Goal: Information Seeking & Learning: Learn about a topic

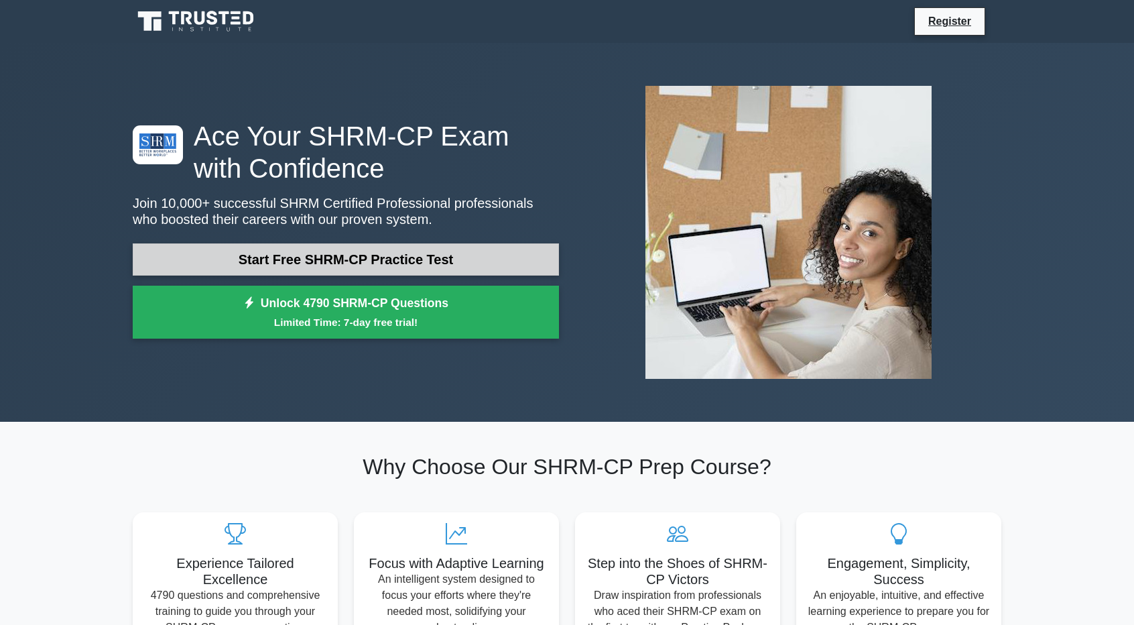
click at [359, 270] on link "Start Free SHRM-CP Practice Test" at bounding box center [346, 259] width 426 height 32
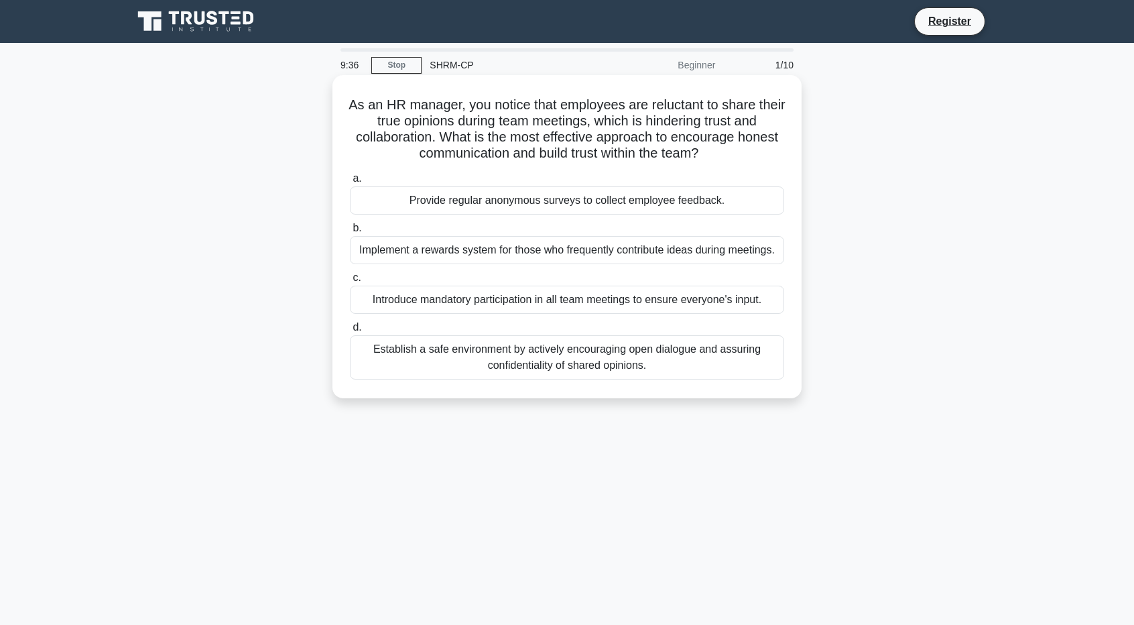
click at [625, 365] on div "Establish a safe environment by actively encouraging open dialogue and assuring…" at bounding box center [567, 357] width 434 height 44
click at [350, 332] on input "d. Establish a safe environment by actively encouraging open dialogue and assur…" at bounding box center [350, 327] width 0 height 9
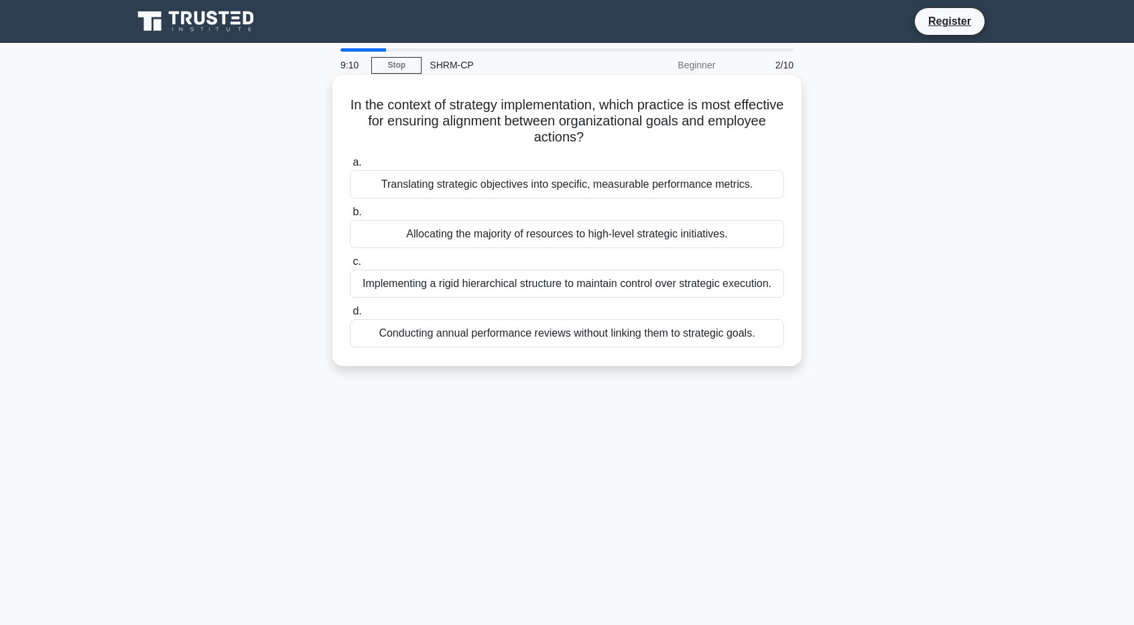
click at [653, 186] on div "Translating strategic objectives into specific, measurable performance metrics." at bounding box center [567, 184] width 434 height 28
click at [350, 167] on input "a. Translating strategic objectives into specific, measurable performance metri…" at bounding box center [350, 162] width 0 height 9
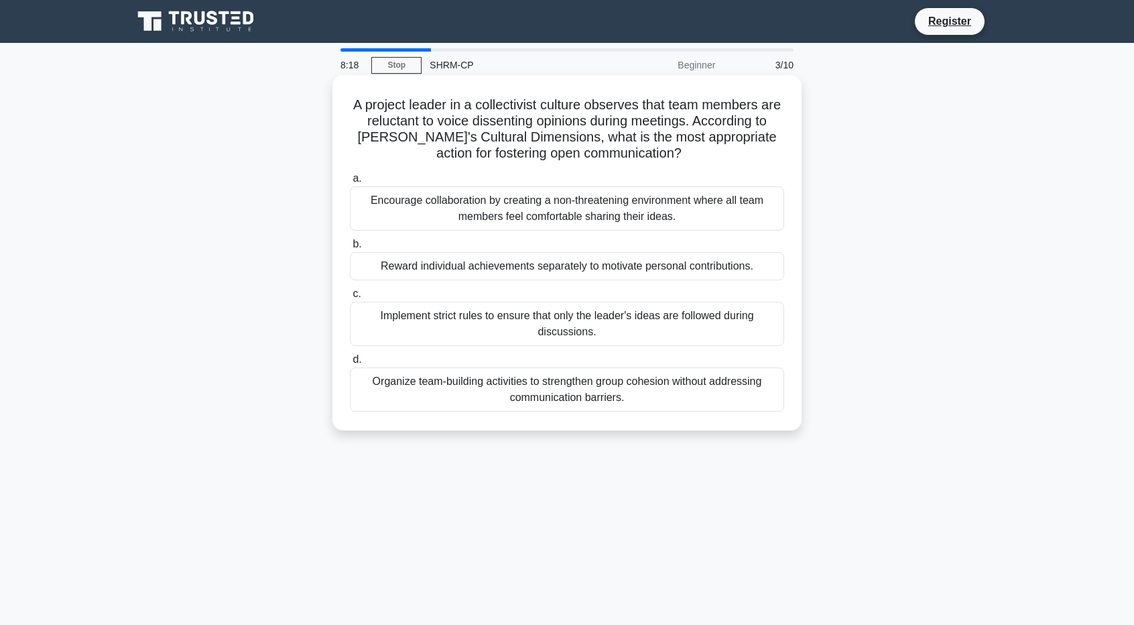
click at [736, 196] on div "Encourage collaboration by creating a non-threatening environment where all tea…" at bounding box center [567, 208] width 434 height 44
click at [350, 183] on input "a. Encourage collaboration by creating a non-threatening environment where all …" at bounding box center [350, 178] width 0 height 9
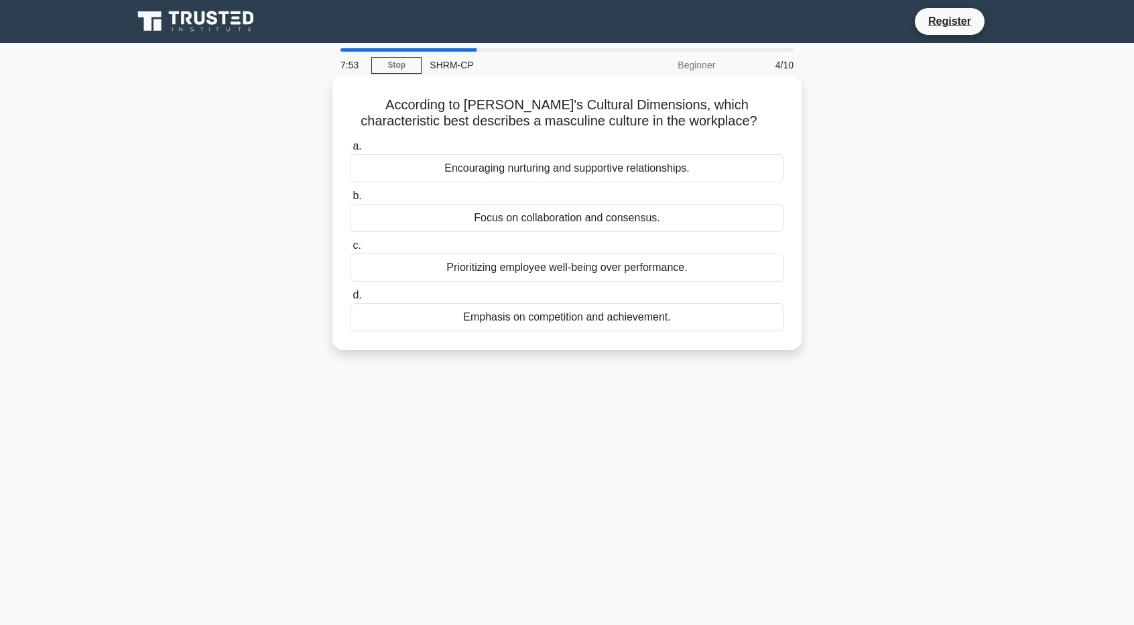
click at [680, 176] on div "Encouraging nurturing and supportive relationships." at bounding box center [567, 168] width 434 height 28
click at [350, 151] on input "a. Encouraging nurturing and supportive relationships." at bounding box center [350, 146] width 0 height 9
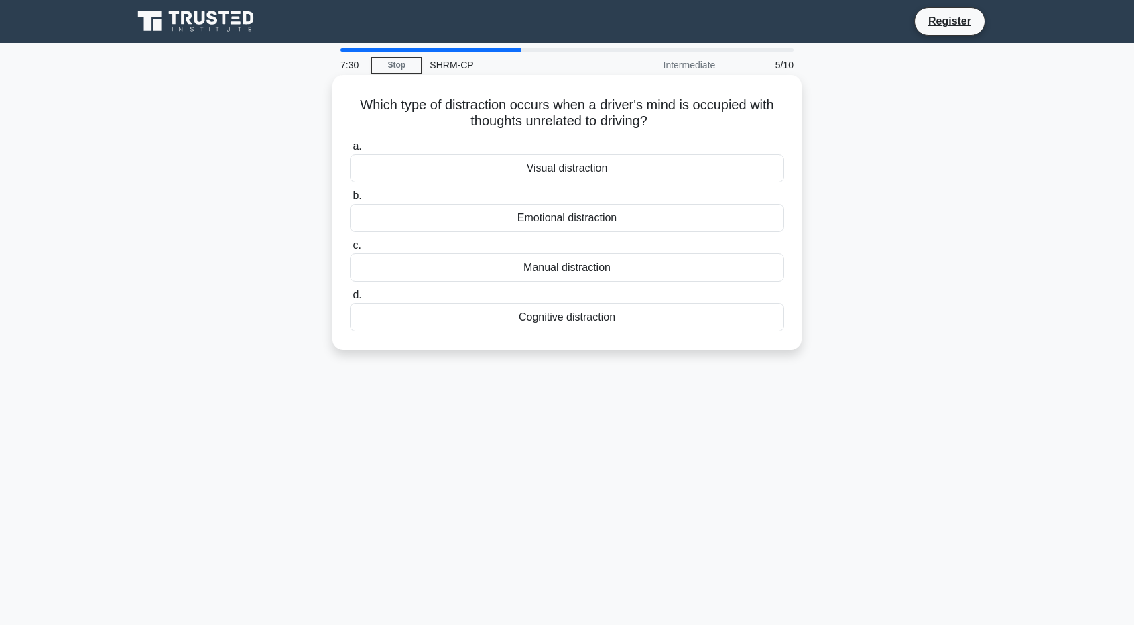
click at [607, 226] on div "Emotional distraction" at bounding box center [567, 218] width 434 height 28
click at [350, 200] on input "b. Emotional distraction" at bounding box center [350, 196] width 0 height 9
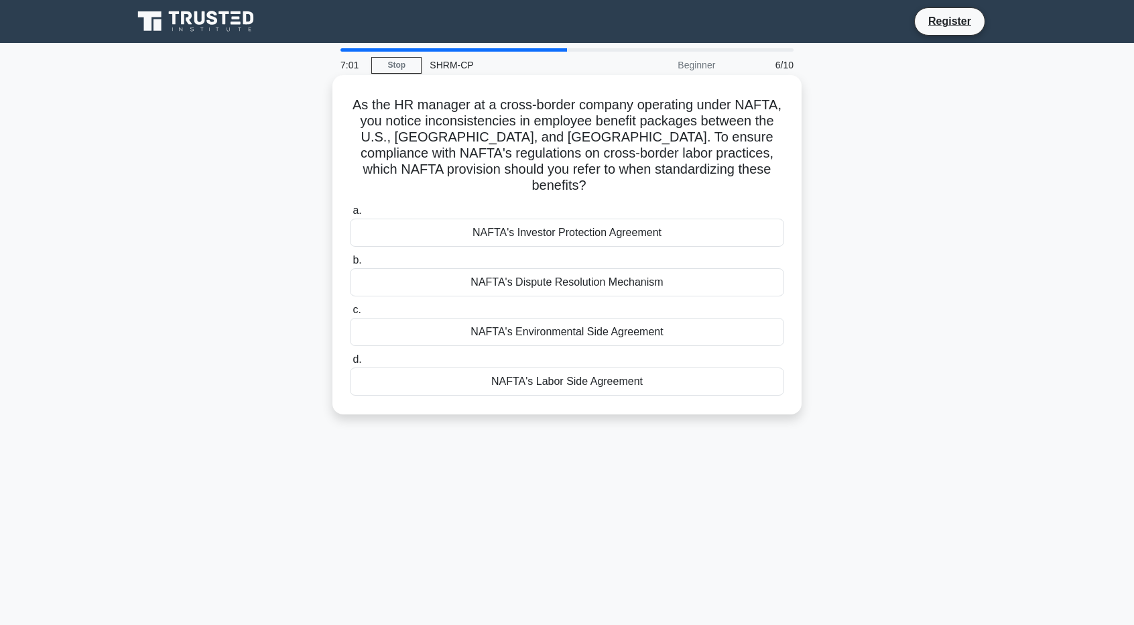
click at [653, 367] on div "NAFTA's Labor Side Agreement" at bounding box center [567, 381] width 434 height 28
click at [350, 361] on input "d. NAFTA's Labor Side Agreement" at bounding box center [350, 359] width 0 height 9
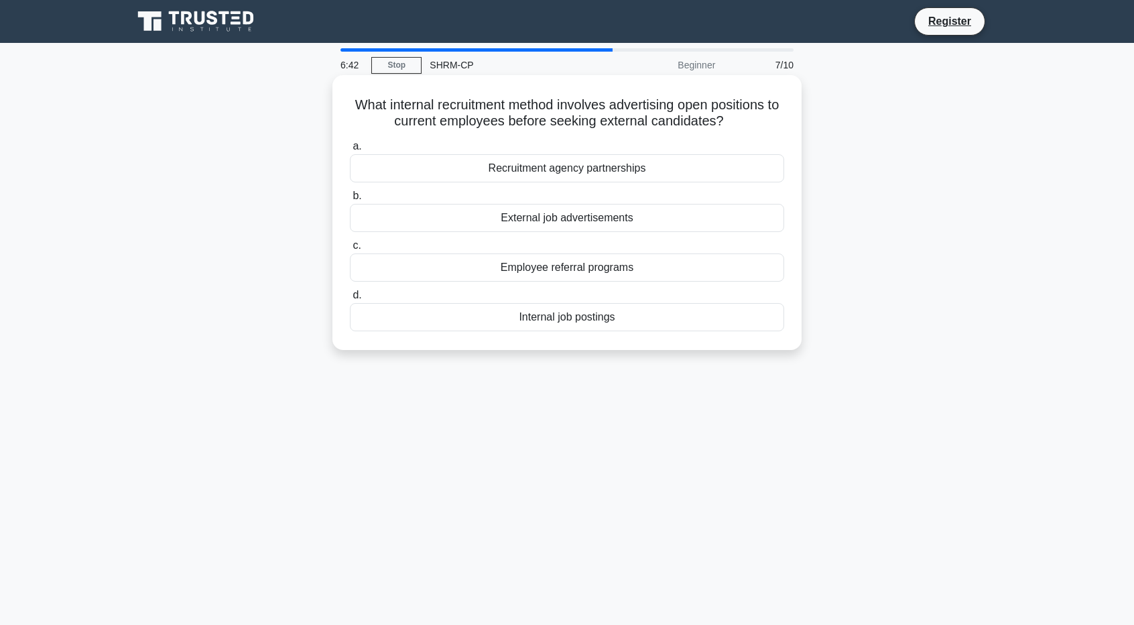
click at [580, 321] on div "Internal job postings" at bounding box center [567, 317] width 434 height 28
click at [350, 300] on input "d. Internal job postings" at bounding box center [350, 295] width 0 height 9
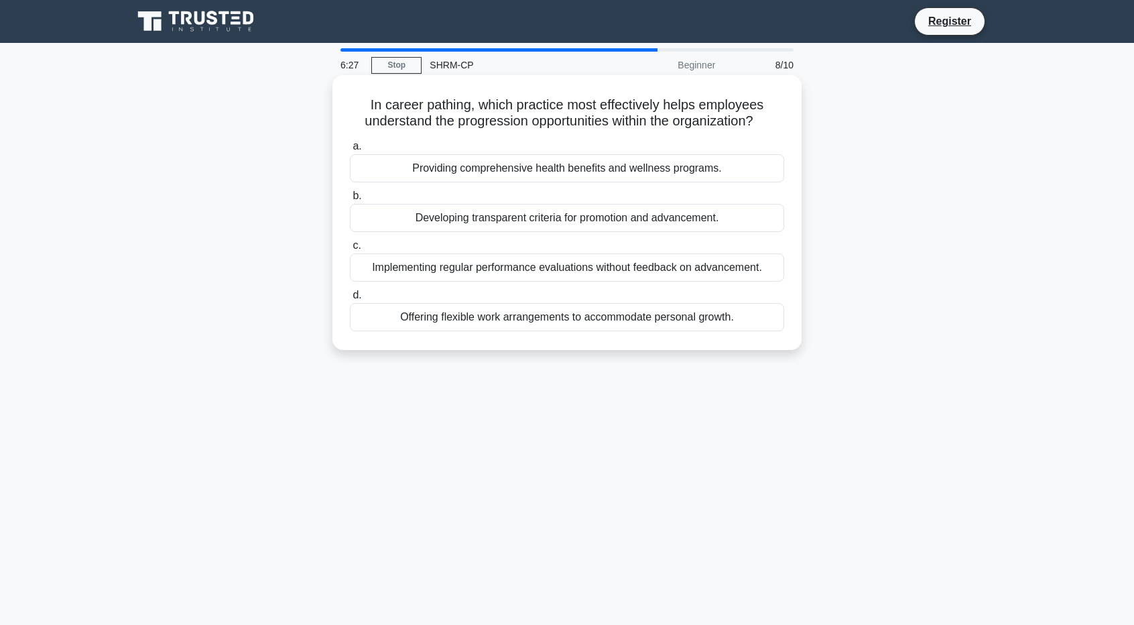
click at [635, 218] on div "Developing transparent criteria for promotion and advancement." at bounding box center [567, 218] width 434 height 28
click at [350, 200] on input "b. Developing transparent criteria for promotion and advancement." at bounding box center [350, 196] width 0 height 9
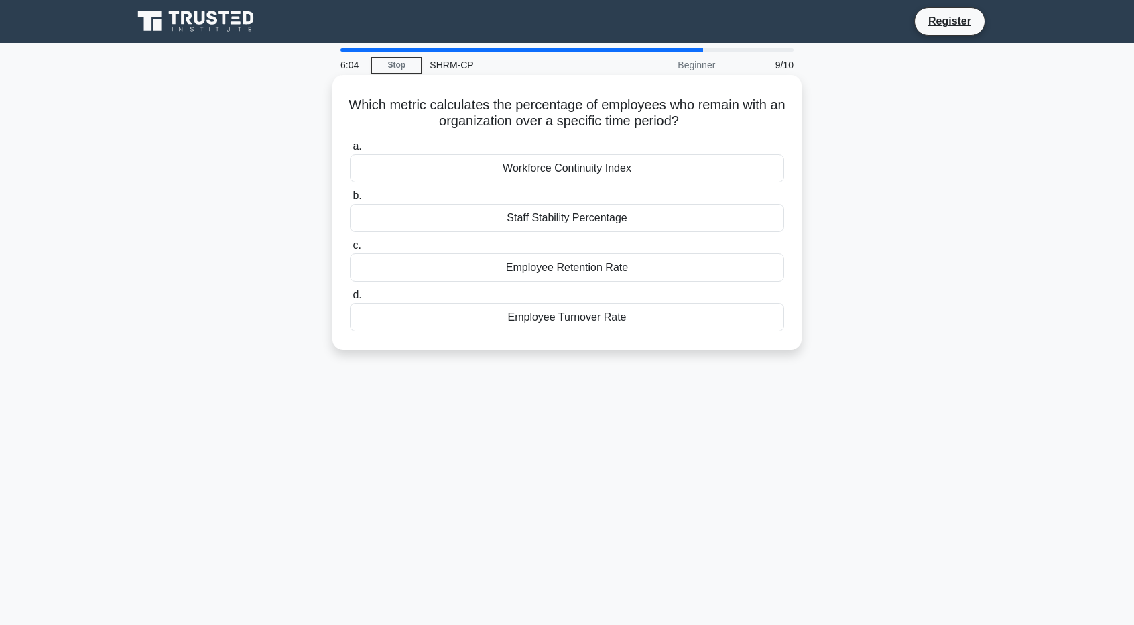
click at [637, 267] on div "Employee Retention Rate" at bounding box center [567, 267] width 434 height 28
click at [350, 250] on input "c. Employee Retention Rate" at bounding box center [350, 245] width 0 height 9
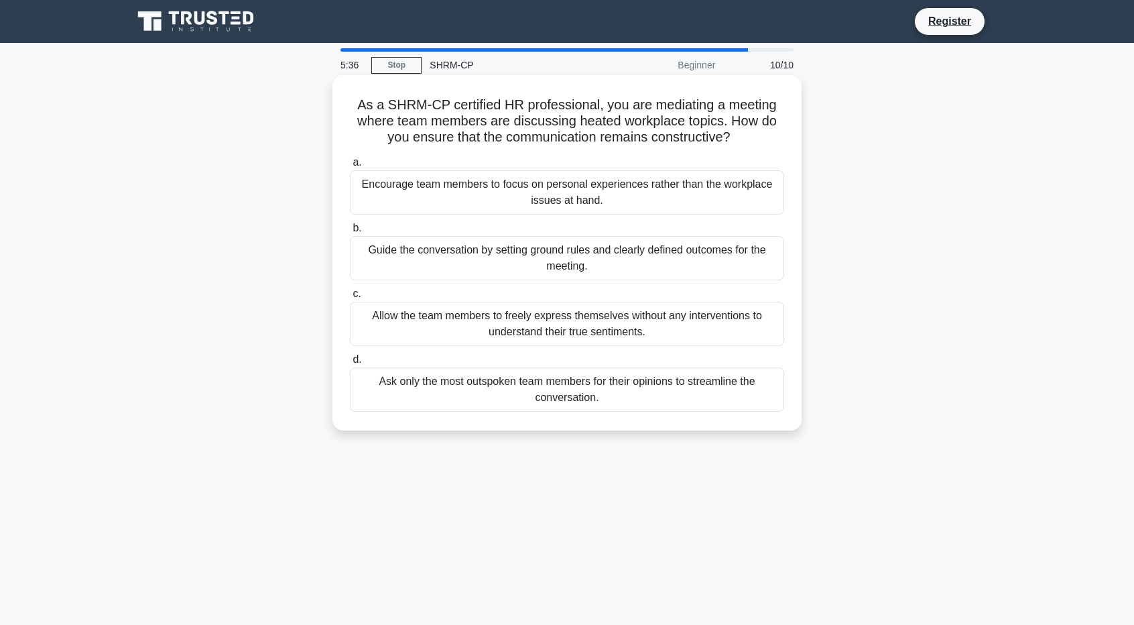
click at [667, 257] on div "Guide the conversation by setting ground rules and clearly defined outcomes for…" at bounding box center [567, 258] width 434 height 44
click at [350, 233] on input "b. Guide the conversation by setting ground rules and clearly defined outcomes …" at bounding box center [350, 228] width 0 height 9
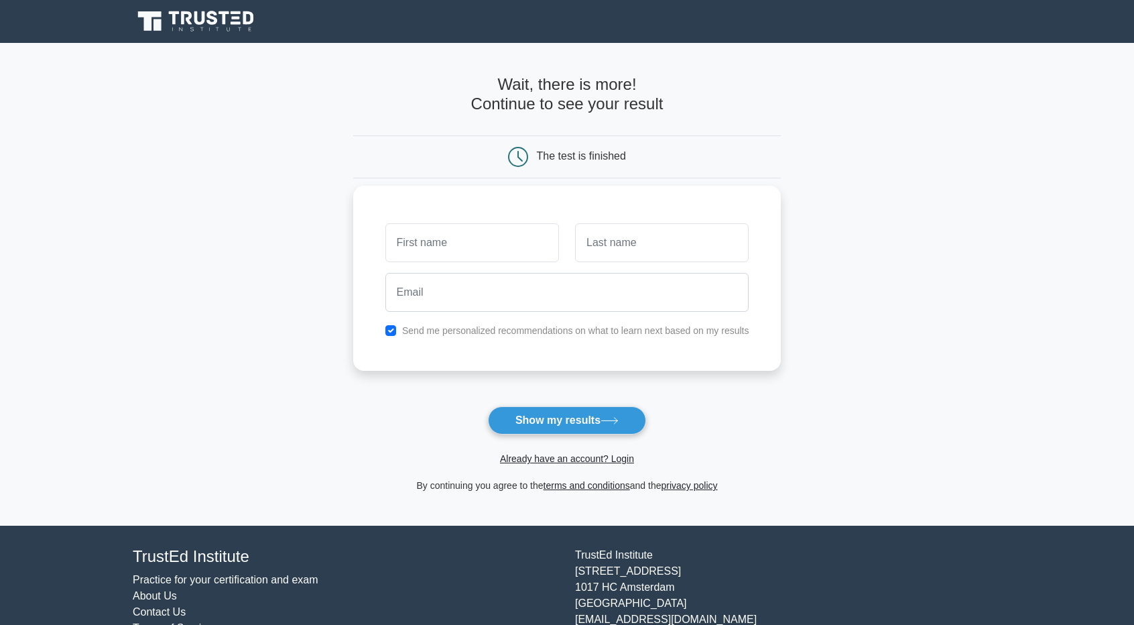
click at [553, 326] on label "Send me personalized recommendations on what to learn next based on my results" at bounding box center [575, 330] width 347 height 11
click at [391, 329] on input "checkbox" at bounding box center [390, 330] width 11 height 11
checkbox input "false"
click at [482, 242] on input "text" at bounding box center [472, 242] width 174 height 39
type input "eva"
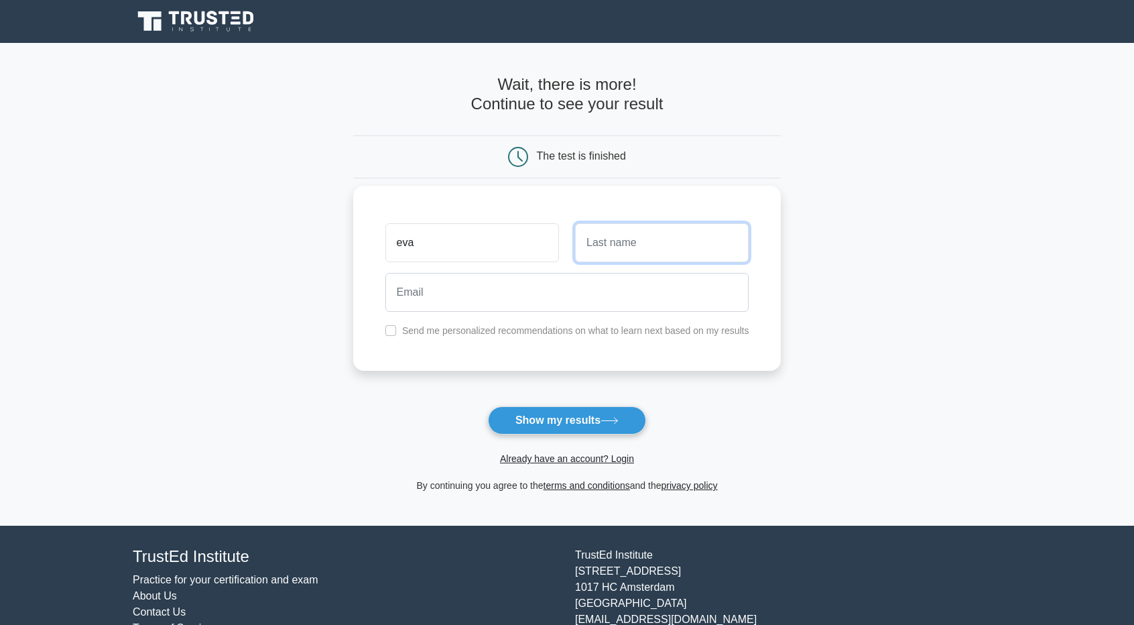
click at [698, 244] on input "text" at bounding box center [662, 242] width 174 height 39
type input "e"
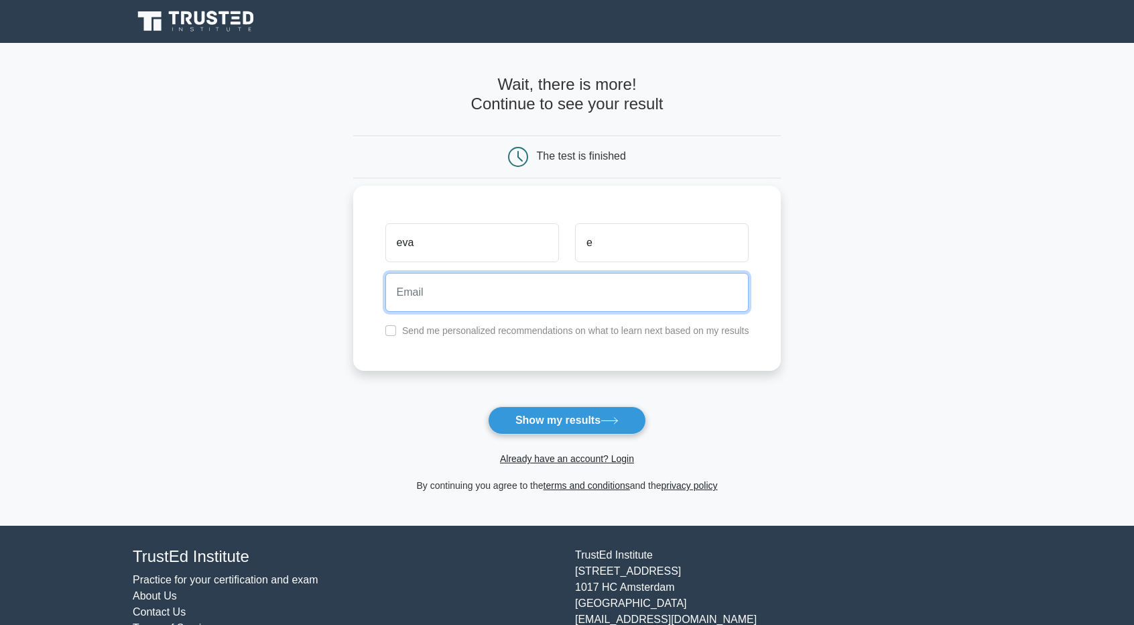
click at [683, 290] on input "email" at bounding box center [567, 292] width 364 height 39
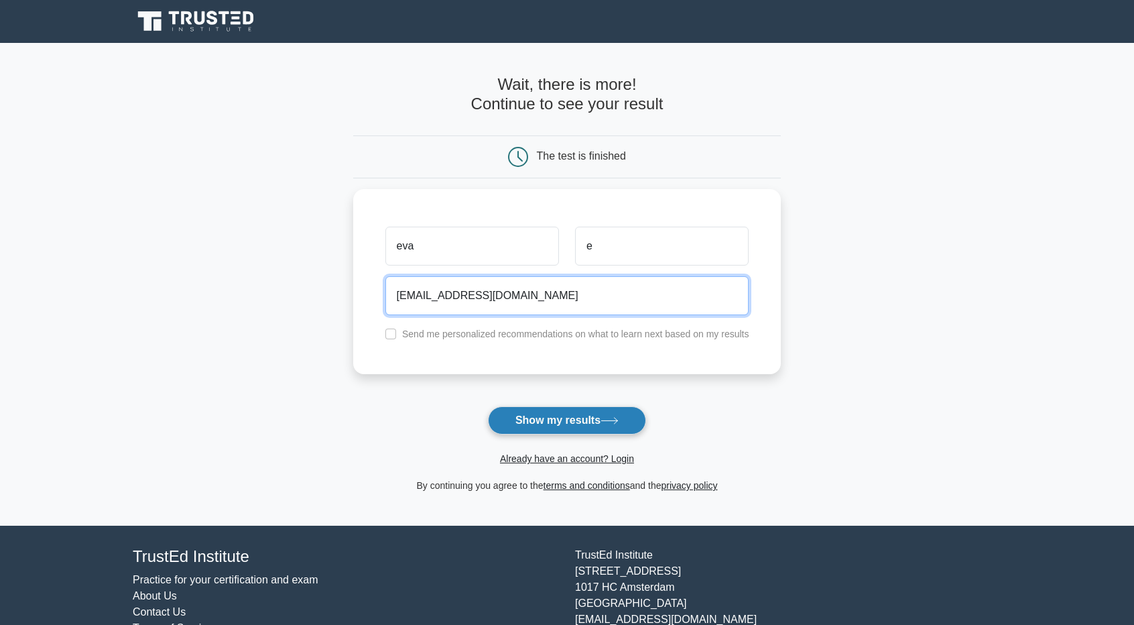
type input "abc@gmail.com"
click at [618, 422] on icon at bounding box center [609, 420] width 18 height 7
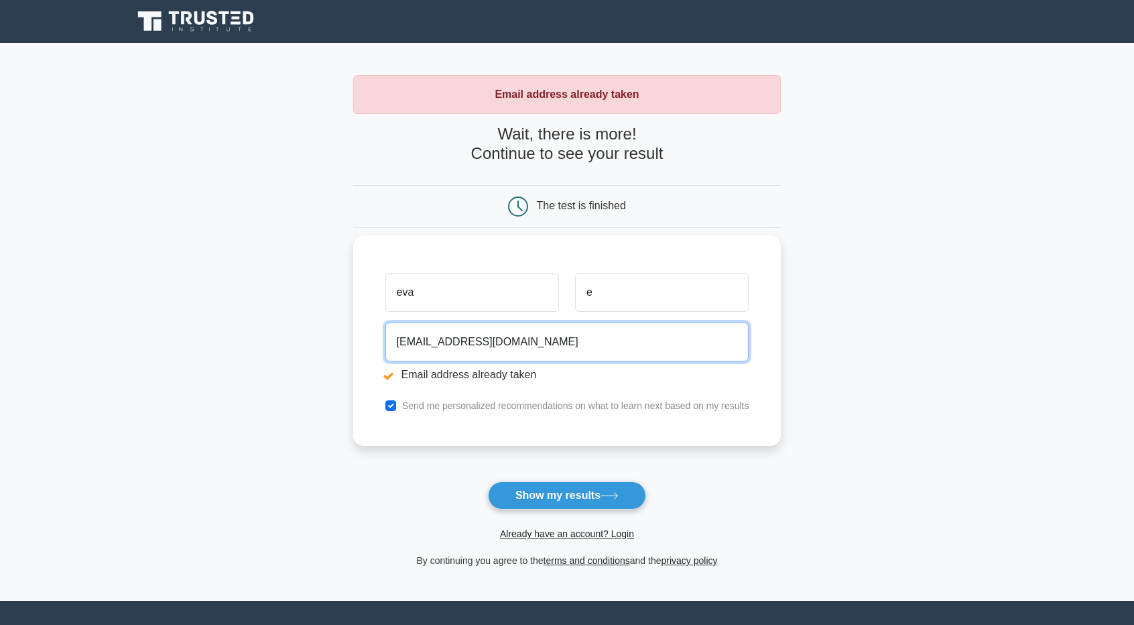
drag, startPoint x: 415, startPoint y: 341, endPoint x: 395, endPoint y: 341, distance: 20.8
click at [395, 341] on input "abc@gmail.com" at bounding box center [567, 341] width 364 height 39
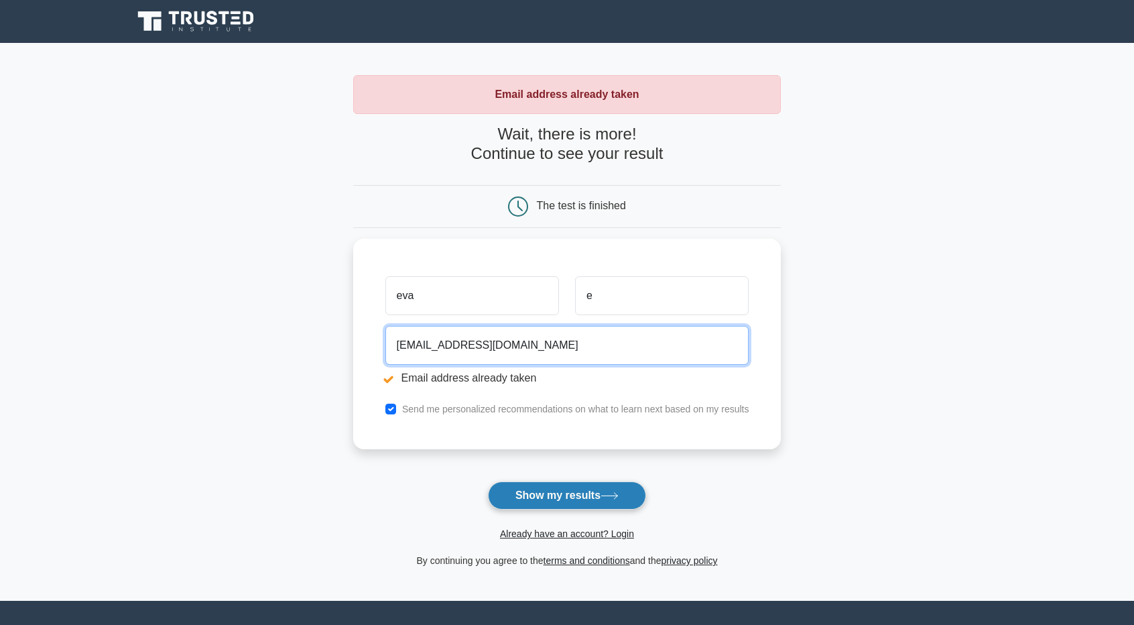
type input "alvislan@gmail.com"
click at [555, 493] on button "Show my results" at bounding box center [567, 495] width 158 height 28
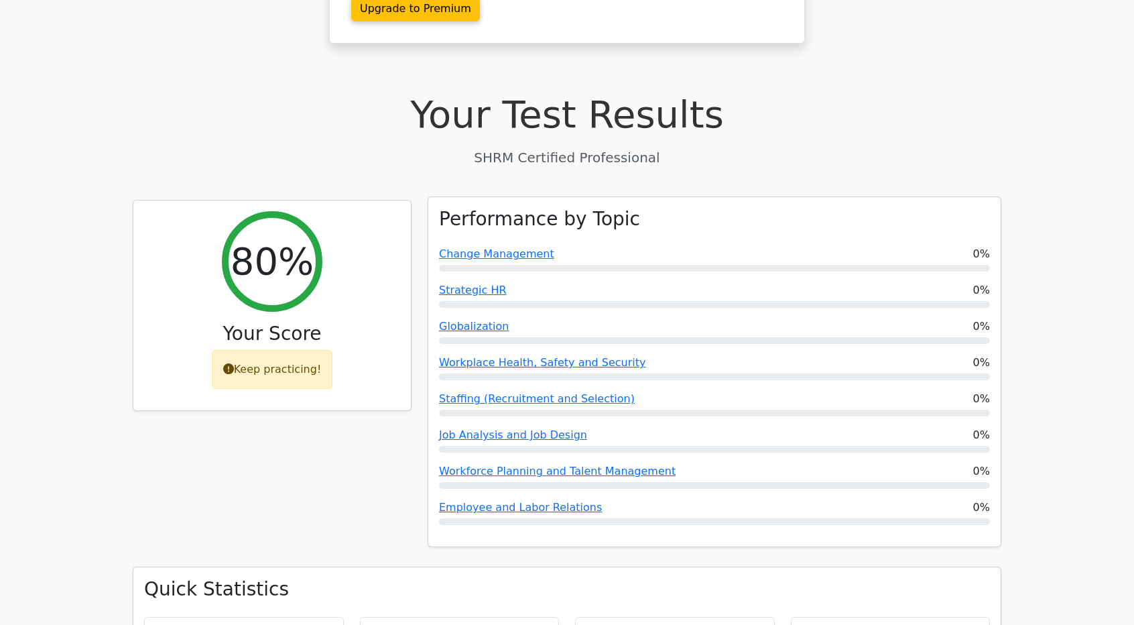
scroll to position [402, 0]
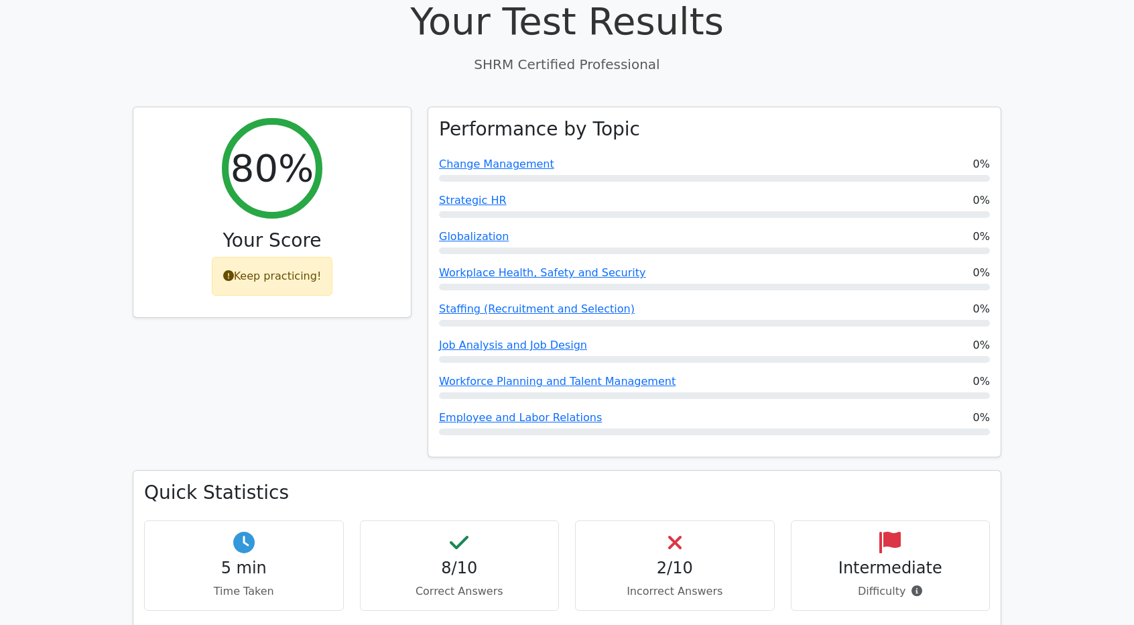
click at [679, 544] on div "2/10 Incorrect Answers" at bounding box center [675, 565] width 200 height 90
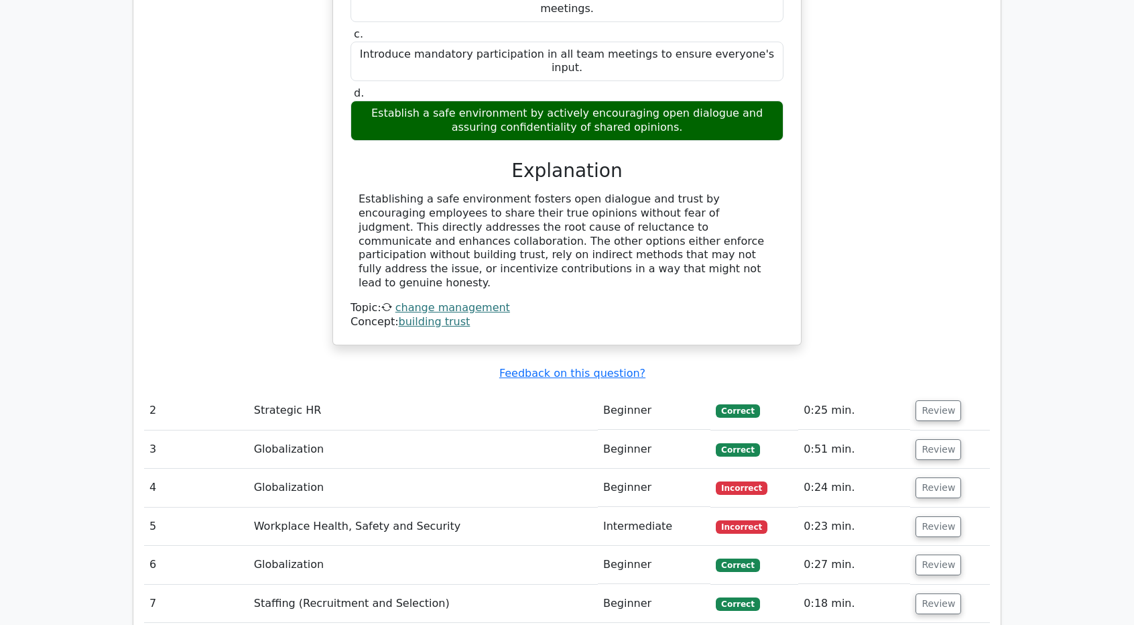
scroll to position [1474, 0]
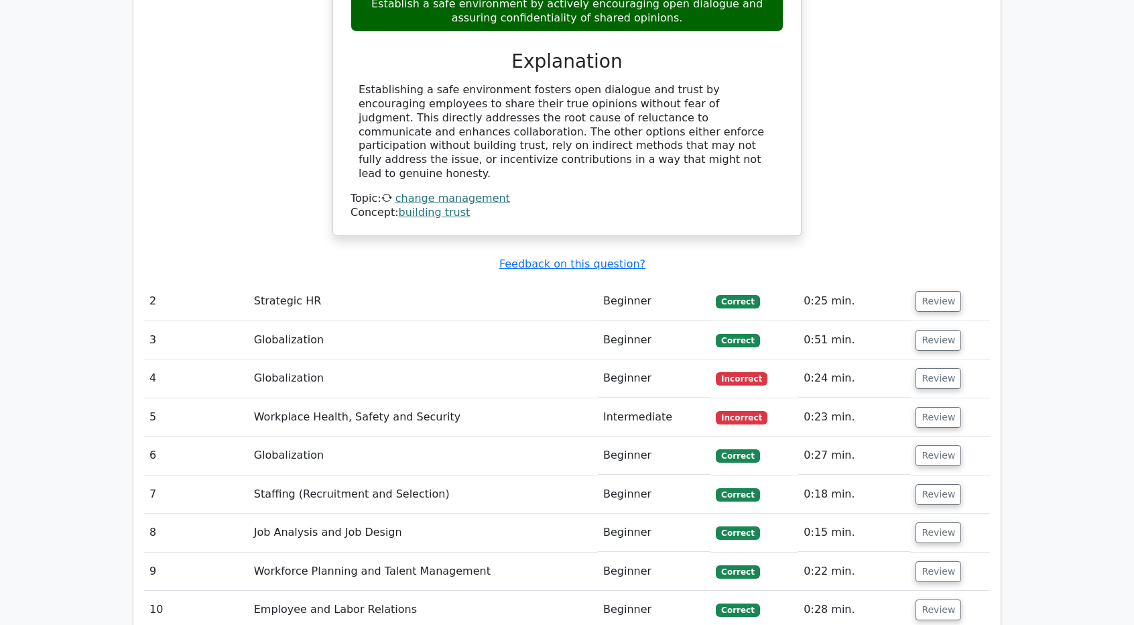
click at [275, 359] on td "Globalization" at bounding box center [423, 378] width 349 height 38
click at [947, 368] on button "Review" at bounding box center [938, 378] width 46 height 21
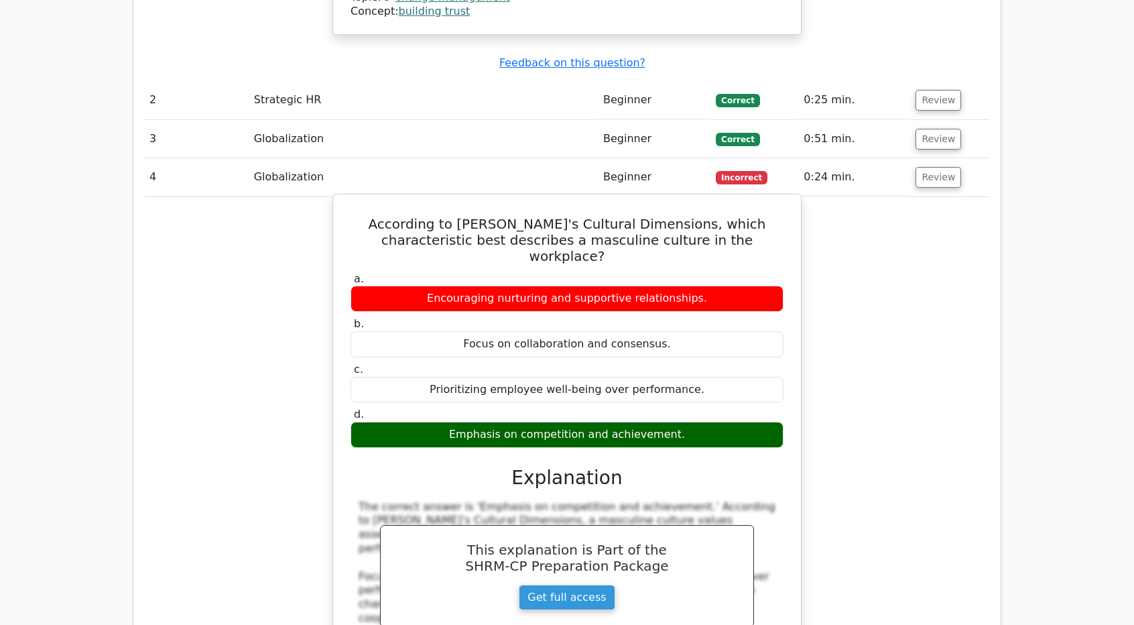
scroll to position [1943, 0]
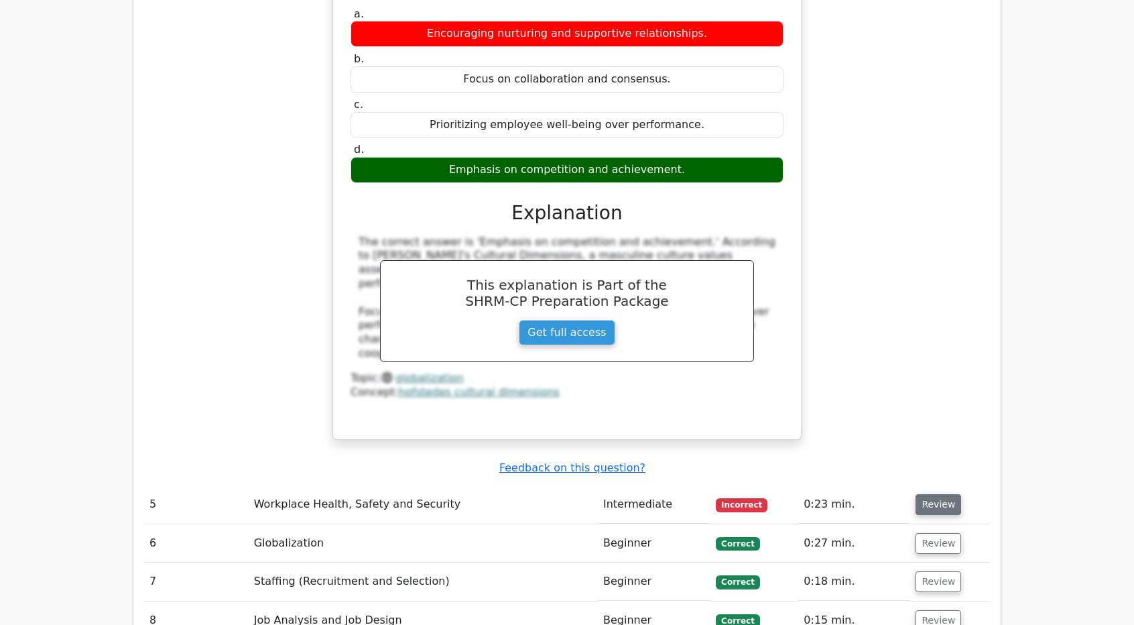
click at [926, 494] on button "Review" at bounding box center [938, 504] width 46 height 21
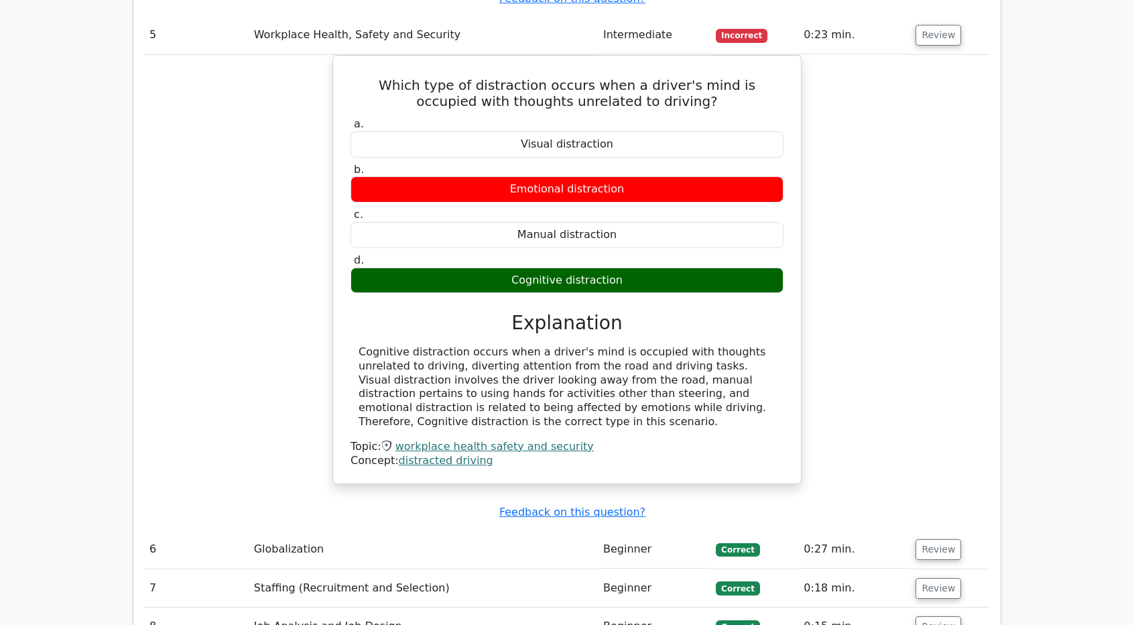
scroll to position [2144, 0]
